Goal: Task Accomplishment & Management: Manage account settings

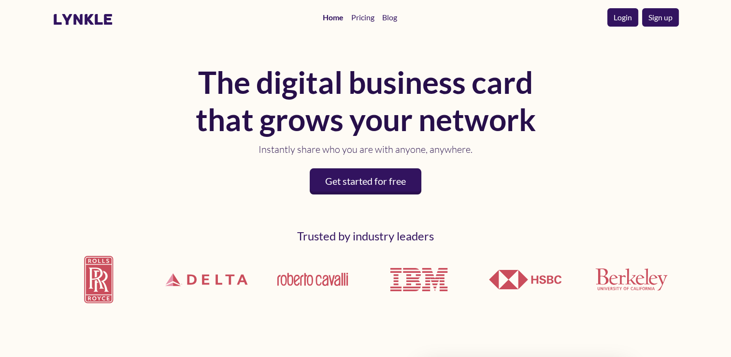
click at [622, 19] on link "Login" at bounding box center [622, 17] width 31 height 18
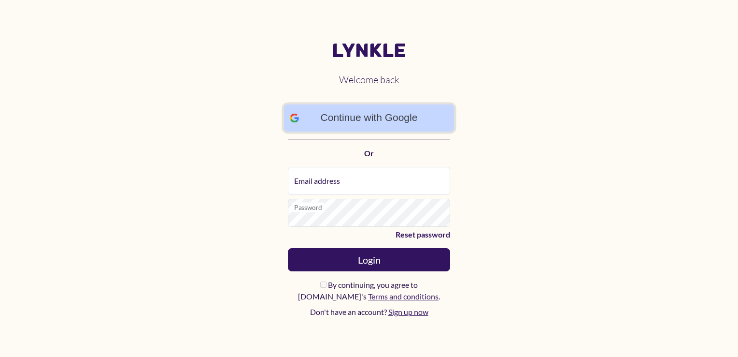
click at [398, 116] on link "Continue with Google" at bounding box center [369, 118] width 171 height 28
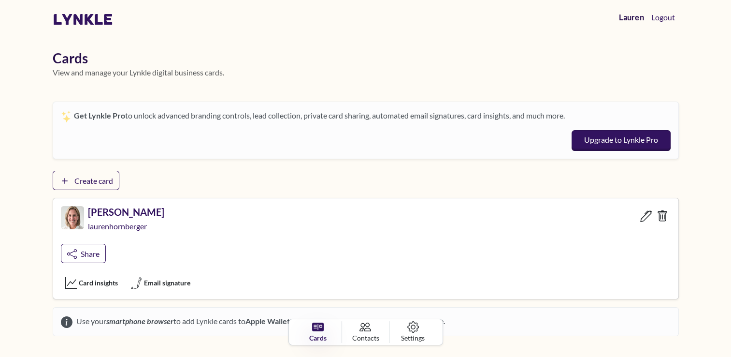
click at [626, 17] on link "Lauren" at bounding box center [631, 17] width 33 height 20
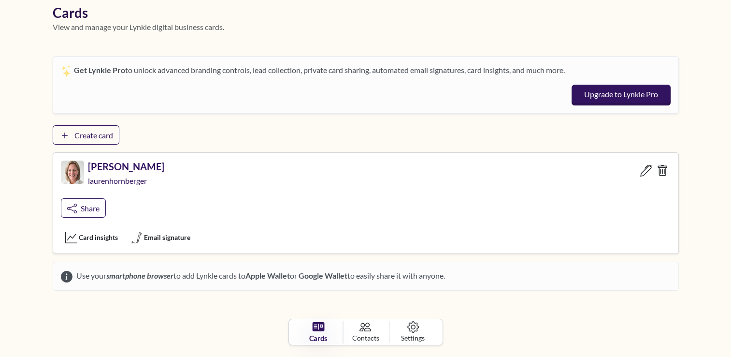
click at [316, 326] on icon at bounding box center [318, 326] width 12 height 9
click at [415, 327] on icon at bounding box center [412, 326] width 11 height 11
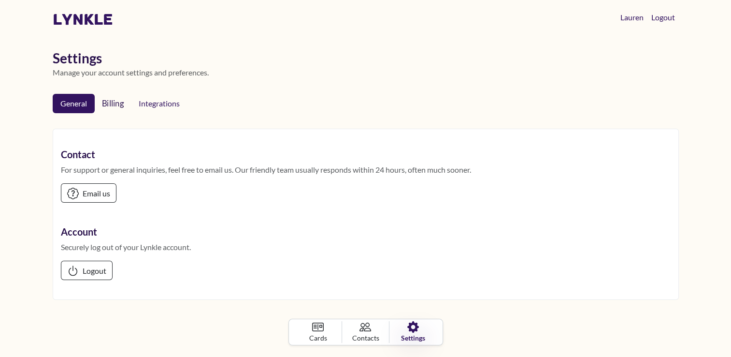
click at [111, 99] on link "Billing" at bounding box center [113, 103] width 38 height 20
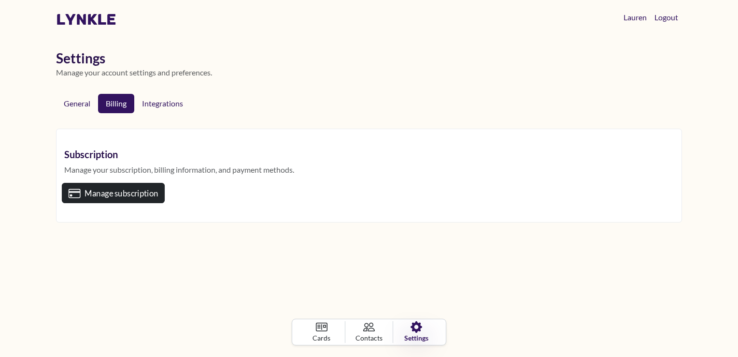
click at [120, 193] on span "Manage subscription" at bounding box center [121, 193] width 73 height 10
